Goal: Transaction & Acquisition: Purchase product/service

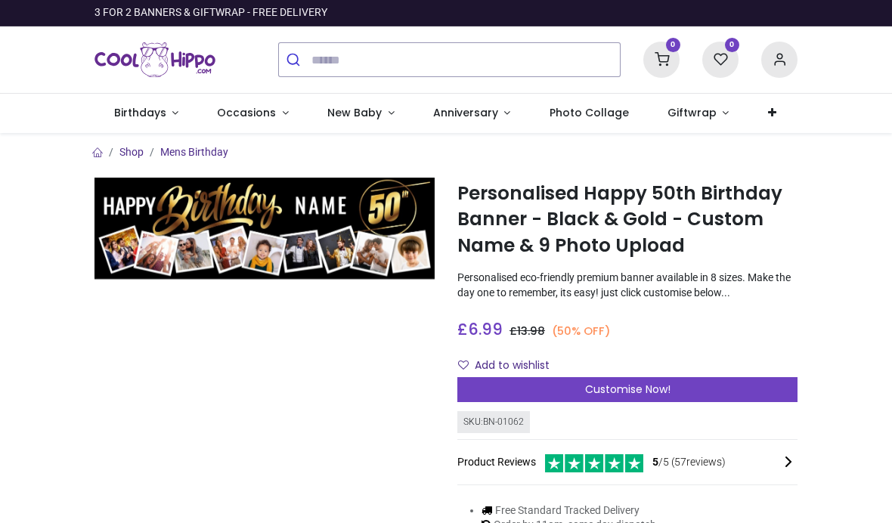
click at [171, 116] on link "Birthdays" at bounding box center [146, 113] width 104 height 39
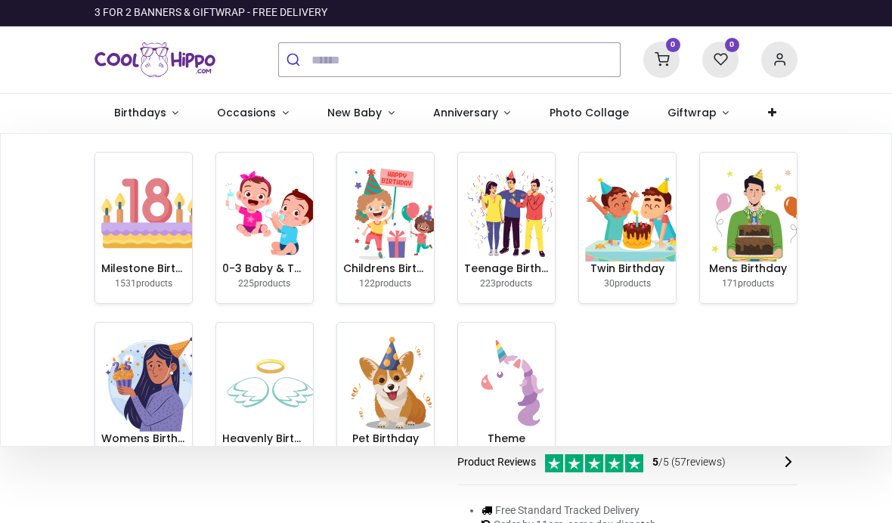
click at [160, 407] on img at bounding box center [149, 383] width 97 height 97
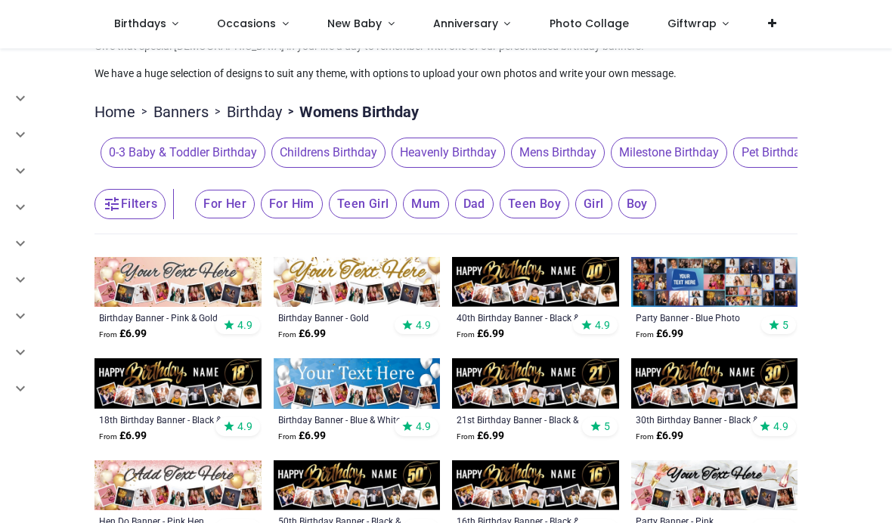
scroll to position [63, 0]
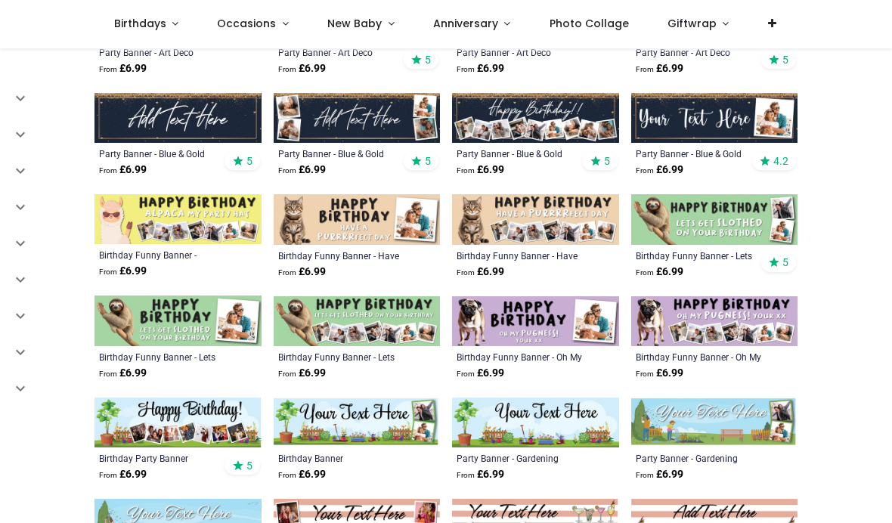
scroll to position [775, 0]
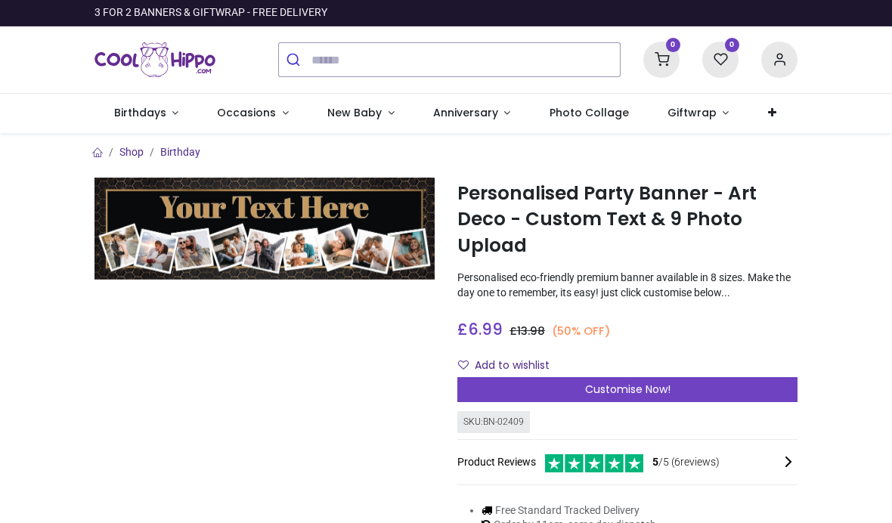
click at [704, 401] on div "Customise Now!" at bounding box center [627, 390] width 340 height 26
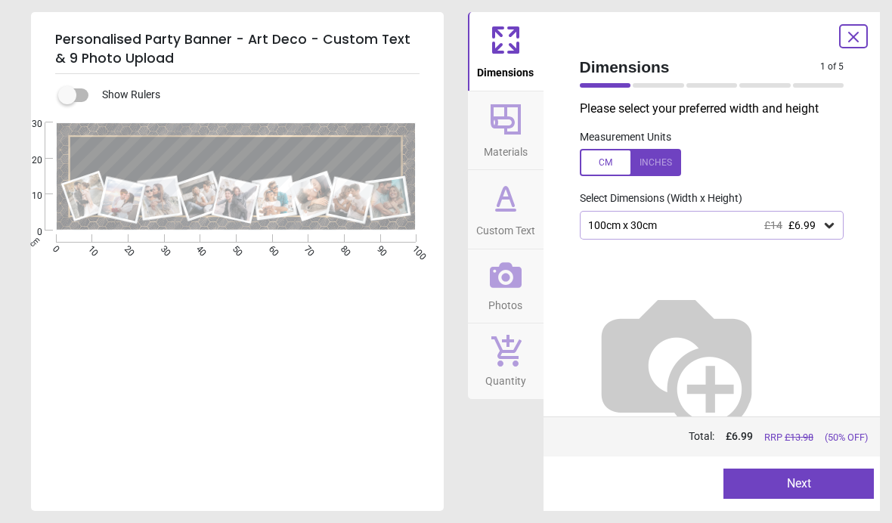
click at [830, 222] on icon at bounding box center [828, 225] width 15 height 15
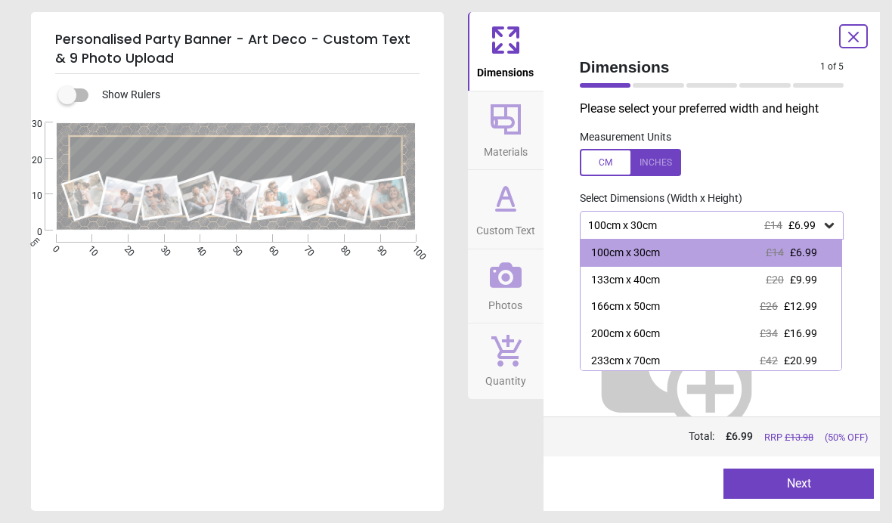
click at [784, 329] on span "£16.99" at bounding box center [800, 333] width 33 height 12
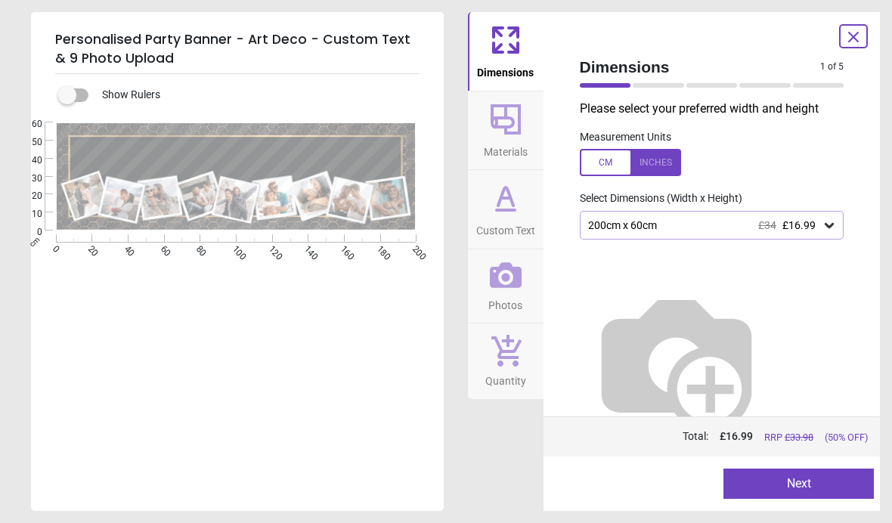
click at [651, 163] on div at bounding box center [630, 162] width 101 height 27
click at [830, 220] on icon at bounding box center [828, 225] width 15 height 15
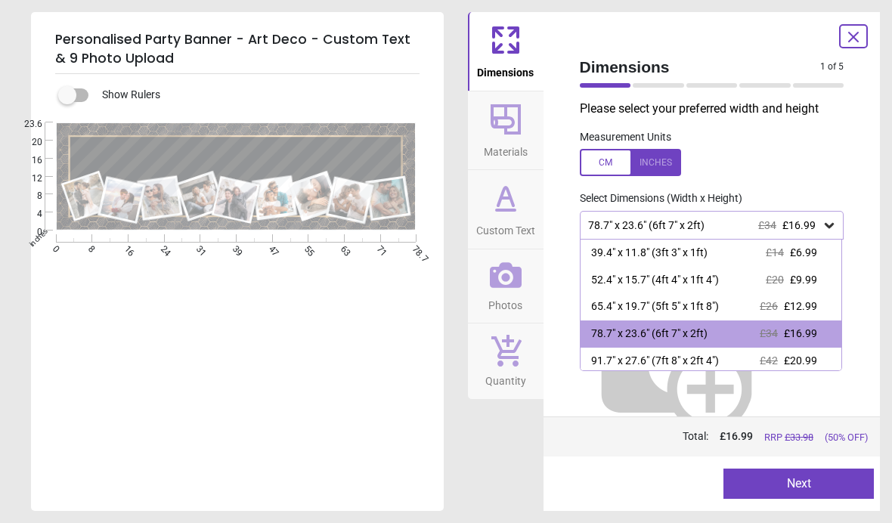
click at [719, 356] on div "91.7" x 27.6" (7ft 8" x 2ft 4")" at bounding box center [655, 361] width 128 height 15
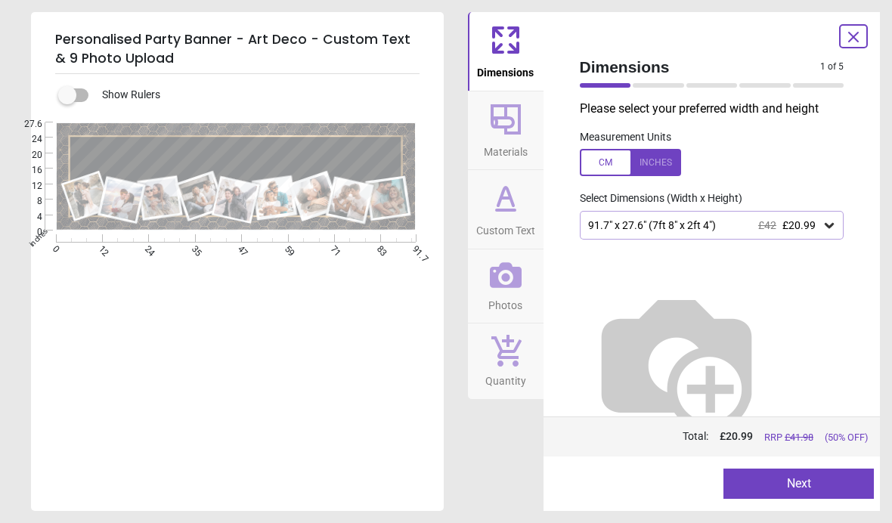
click at [822, 221] on icon at bounding box center [828, 225] width 15 height 15
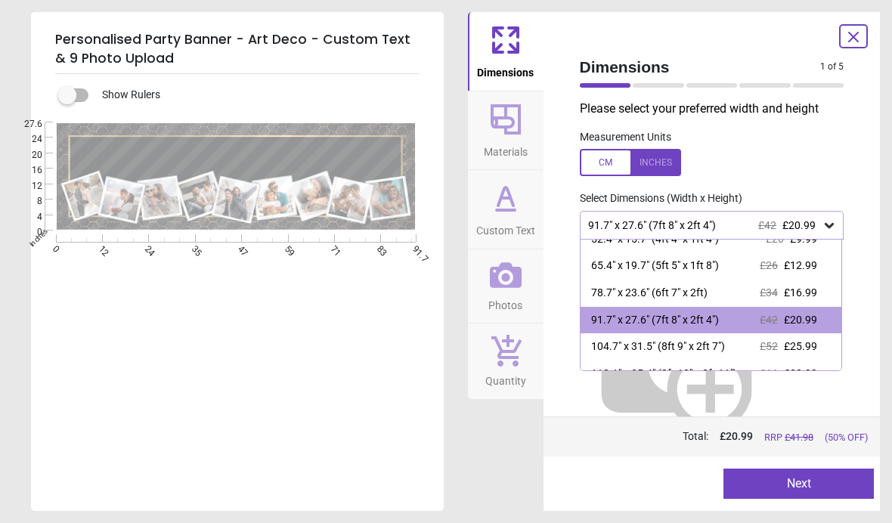
scroll to position [57, 0]
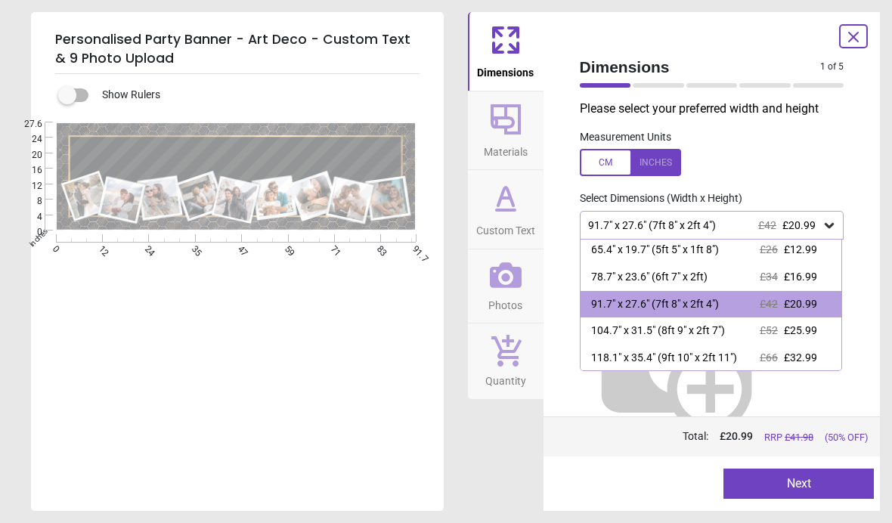
click at [738, 274] on div "78.7" x 23.6" (6ft 7" x 2ft) £34 £16.99" at bounding box center [710, 277] width 261 height 27
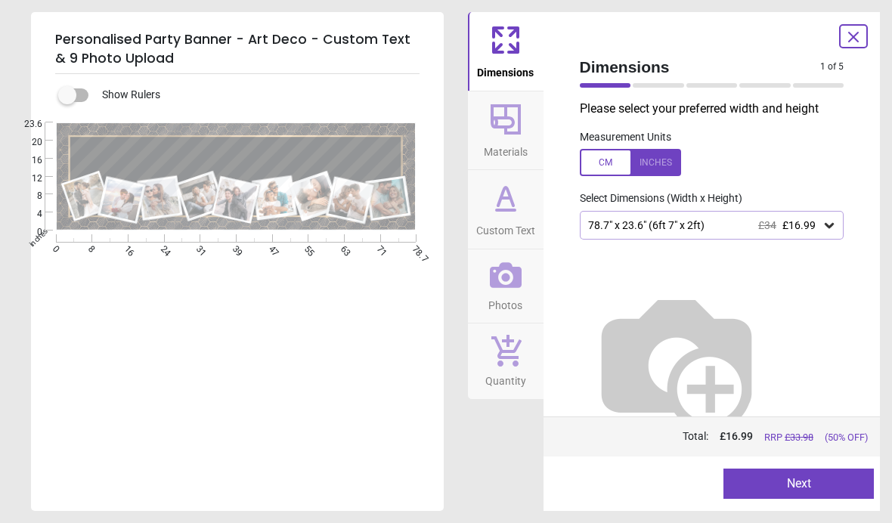
click at [812, 472] on button "Next" at bounding box center [798, 484] width 150 height 30
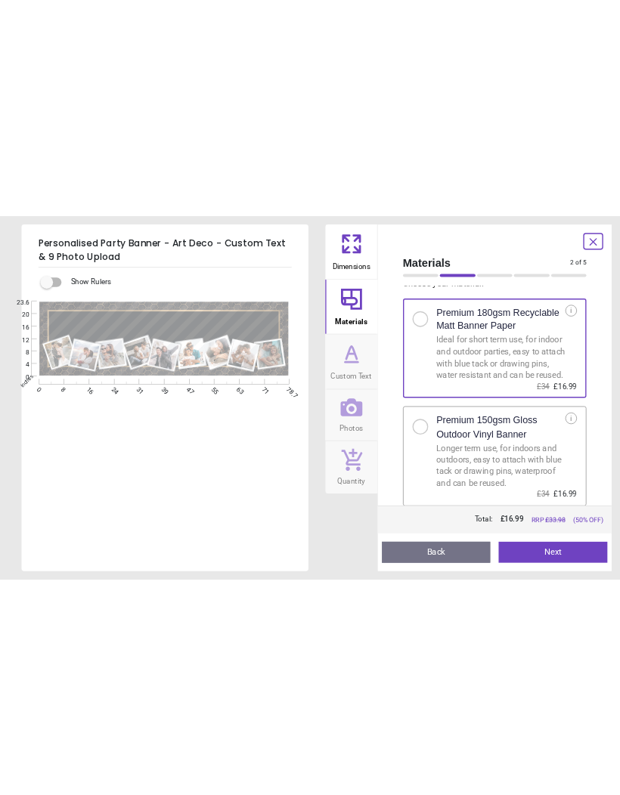
scroll to position [23, 0]
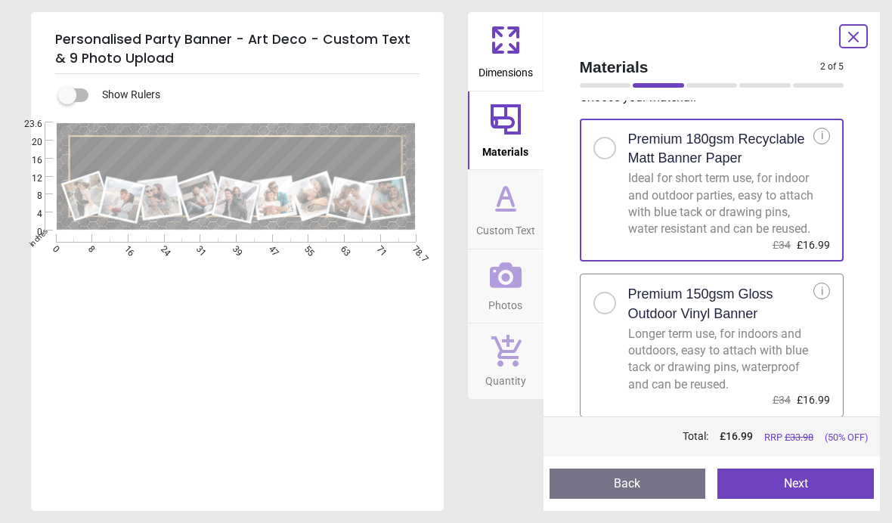
click at [787, 353] on div "Longer term use, for indoors and outdoors, easy to attach with blue tack or dra…" at bounding box center [721, 360] width 186 height 68
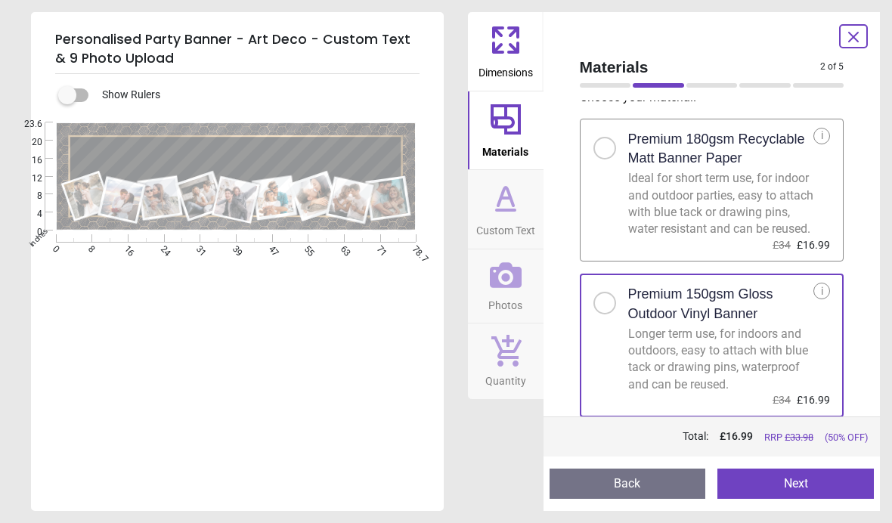
click at [818, 487] on button "Next" at bounding box center [795, 484] width 156 height 30
